Goal: Task Accomplishment & Management: Manage account settings

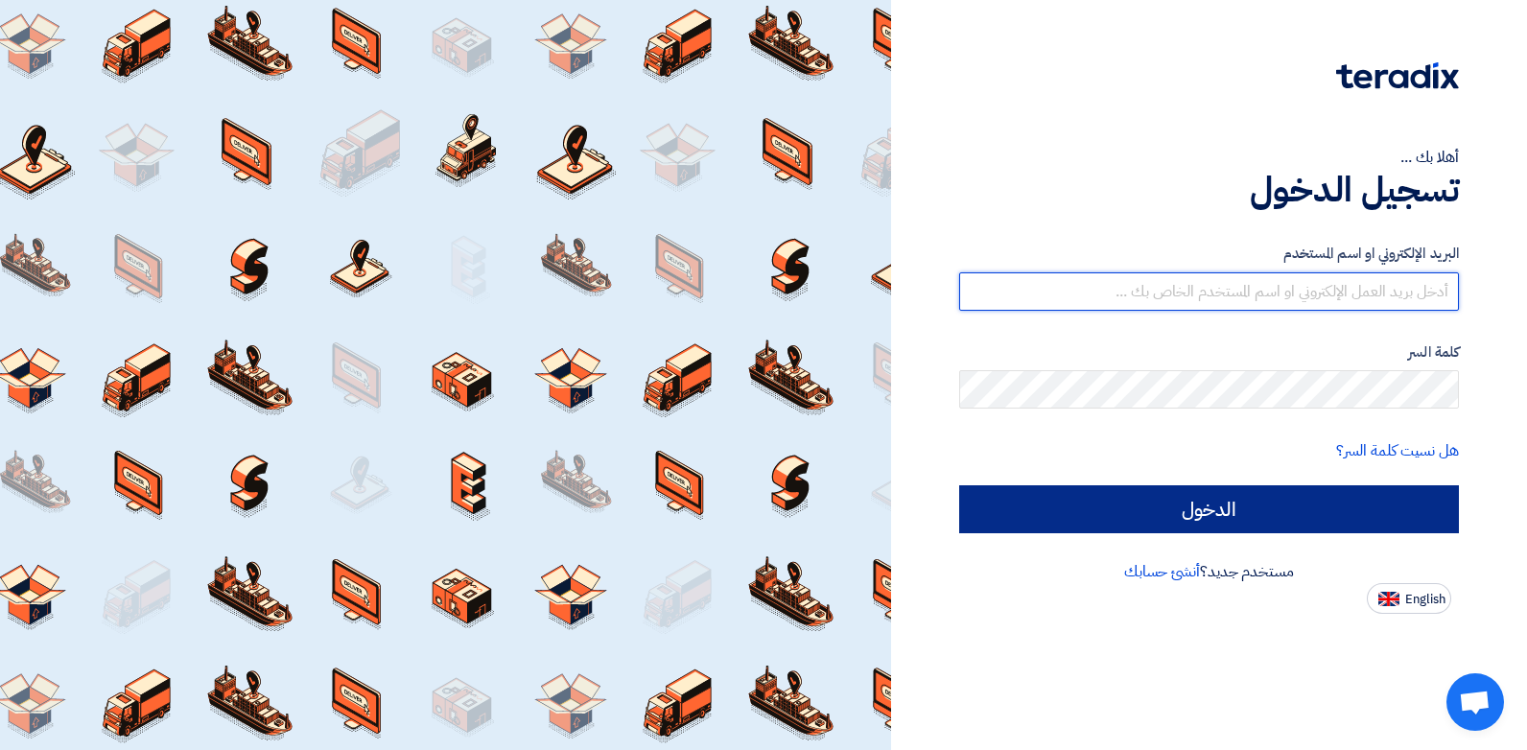
type input "[EMAIL_ADDRESS][DOMAIN_NAME]"
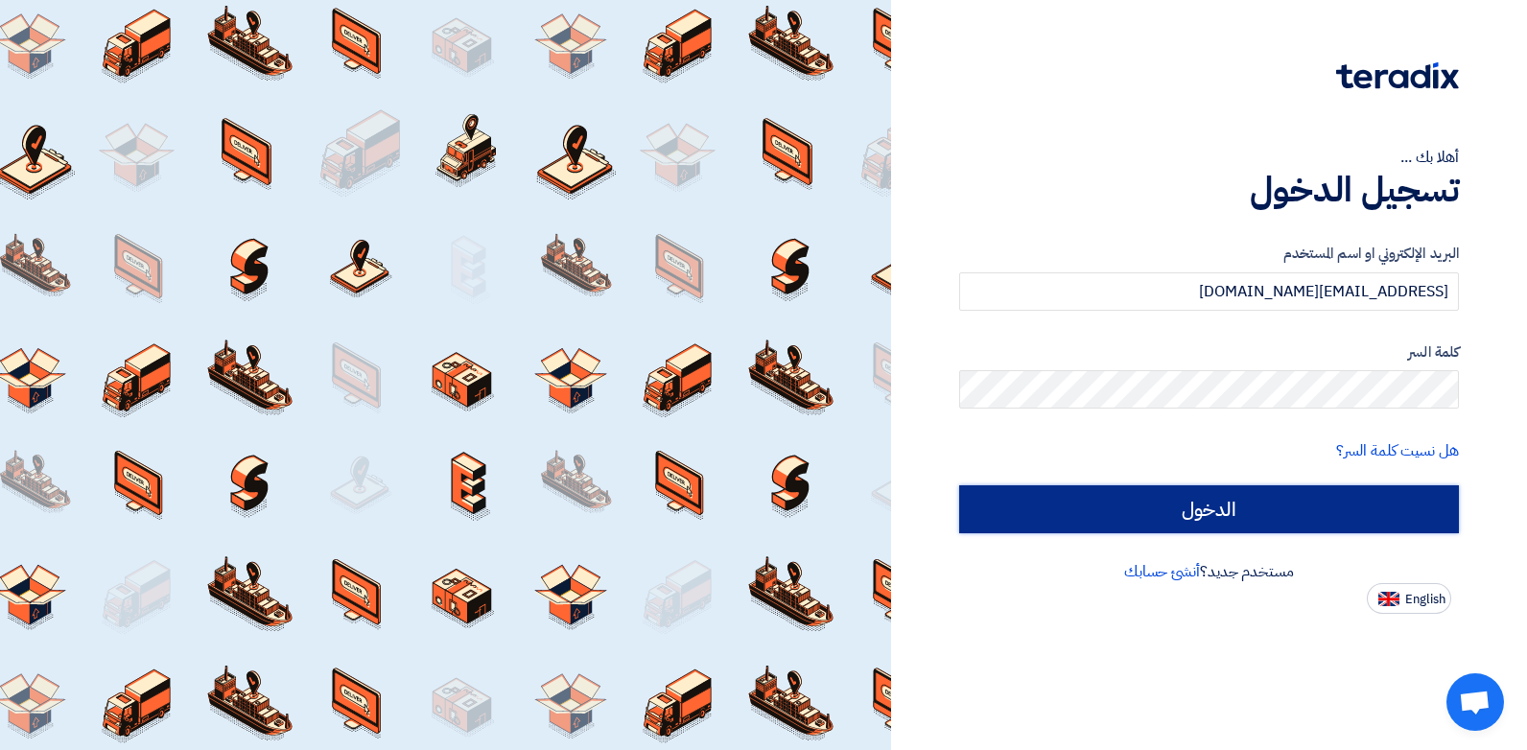
click at [1195, 494] on input "الدخول" at bounding box center [1209, 509] width 500 height 48
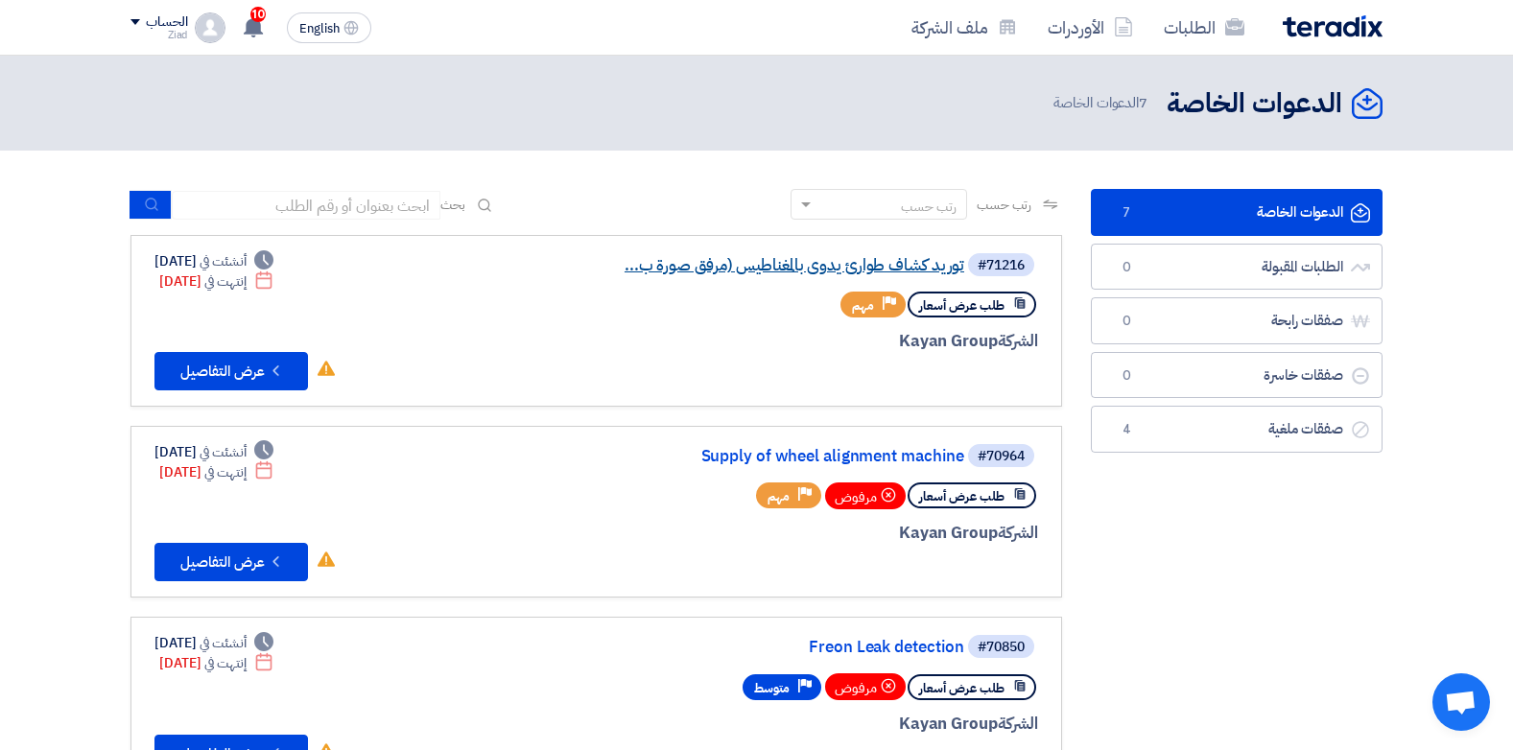
click at [763, 259] on link "توريد كشاف طوارئ يدوى بالمغناطيس (مرفق صورة ب..." at bounding box center [772, 265] width 384 height 17
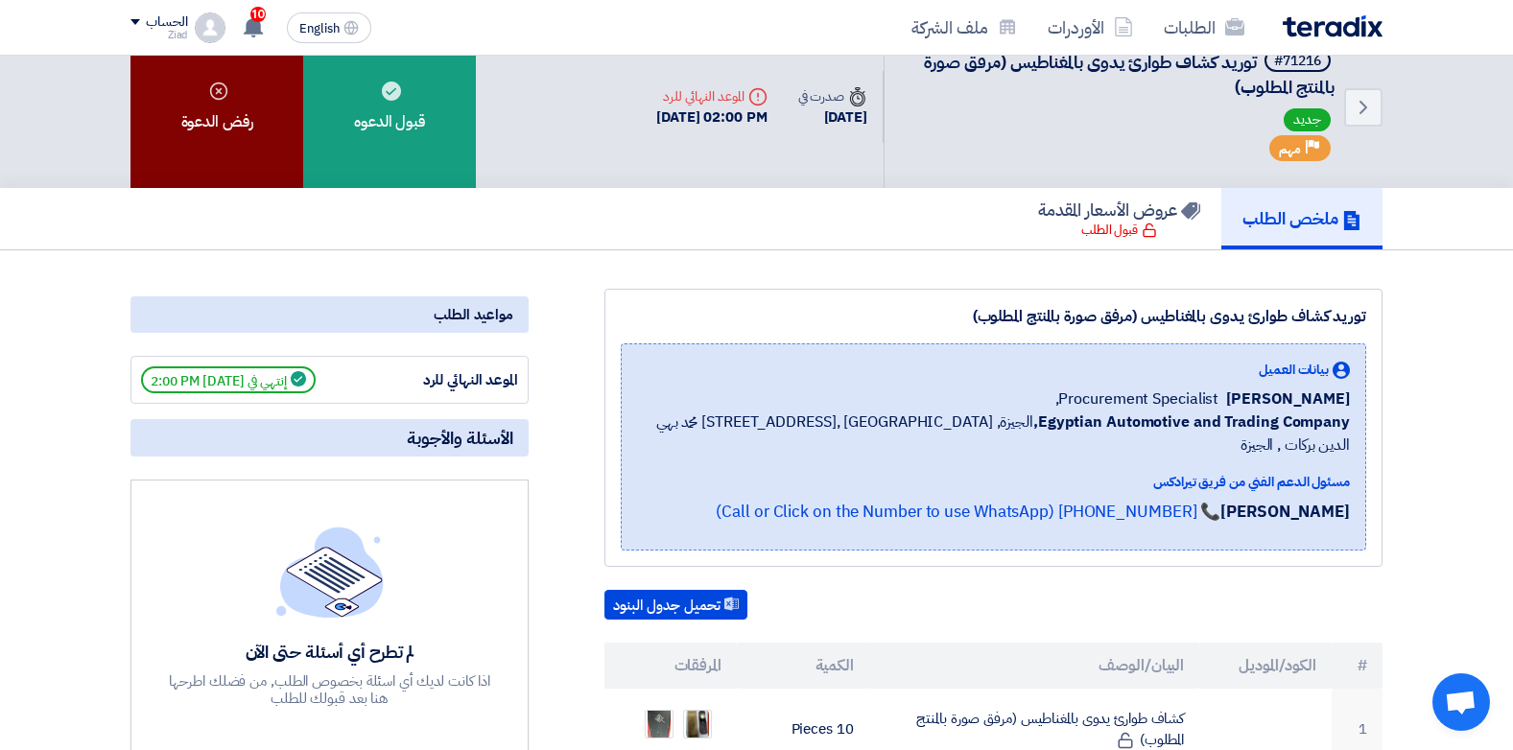
scroll to position [24, 0]
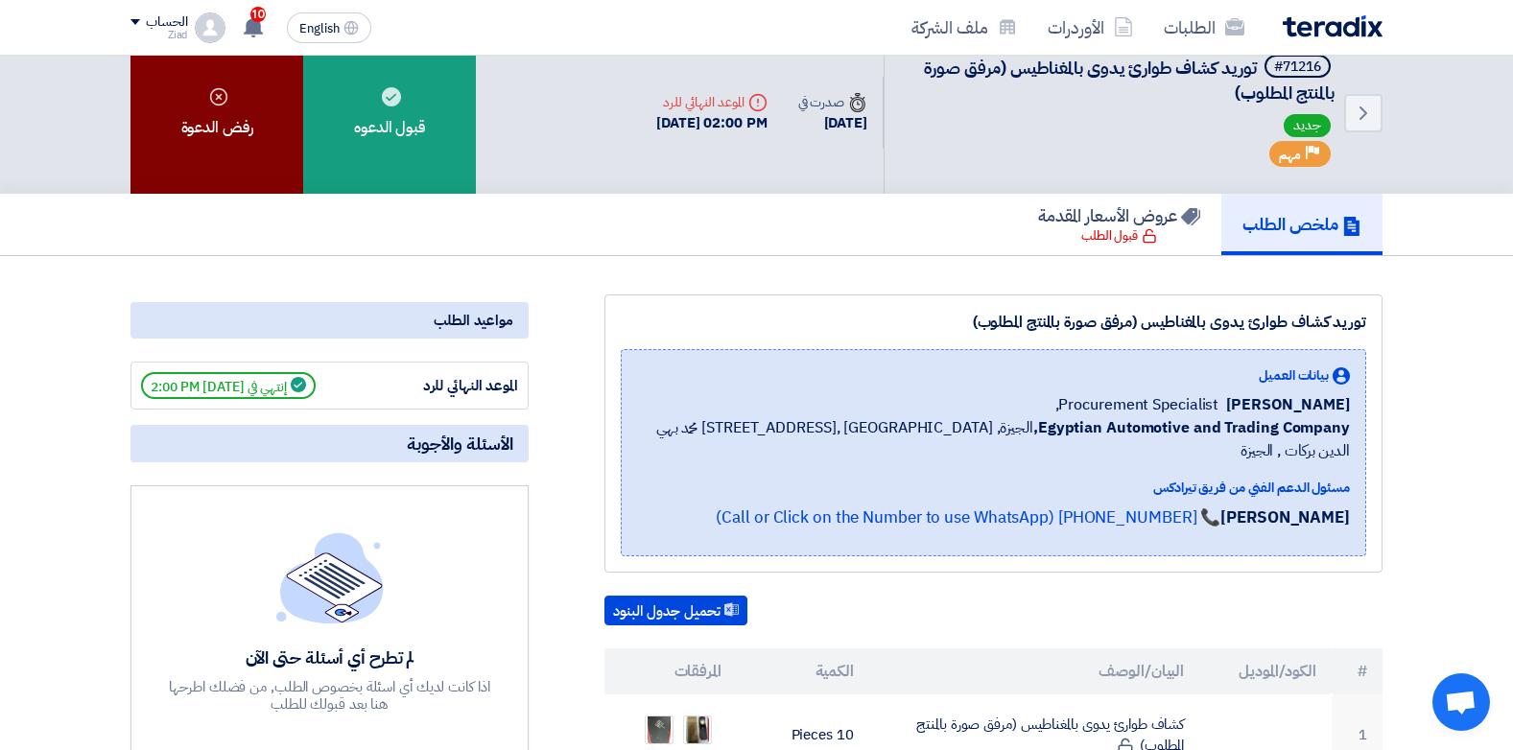
click at [206, 110] on div "رفض الدعوة" at bounding box center [216, 113] width 173 height 162
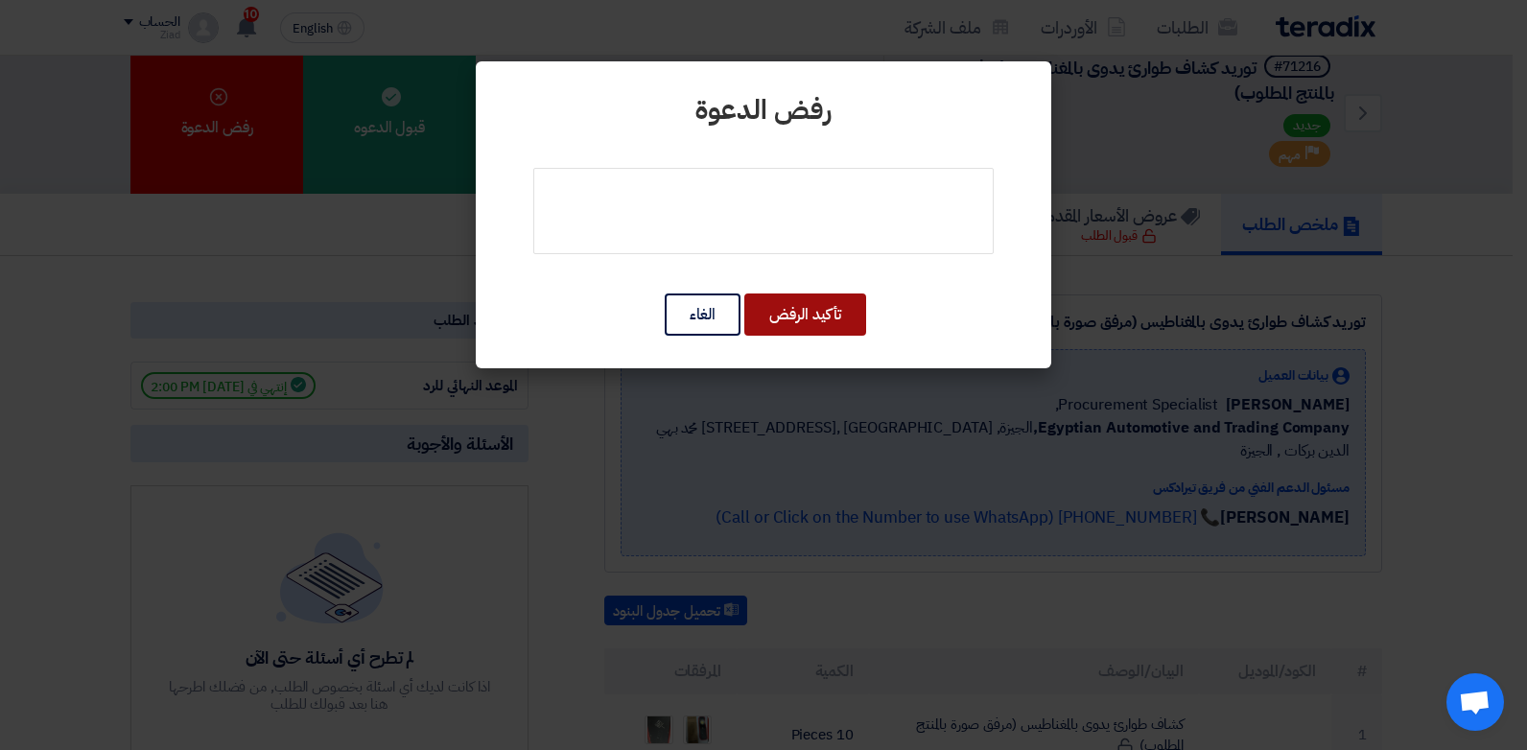
click at [785, 326] on button "تأكيد الرفض" at bounding box center [805, 314] width 122 height 42
